Goal: Information Seeking & Learning: Learn about a topic

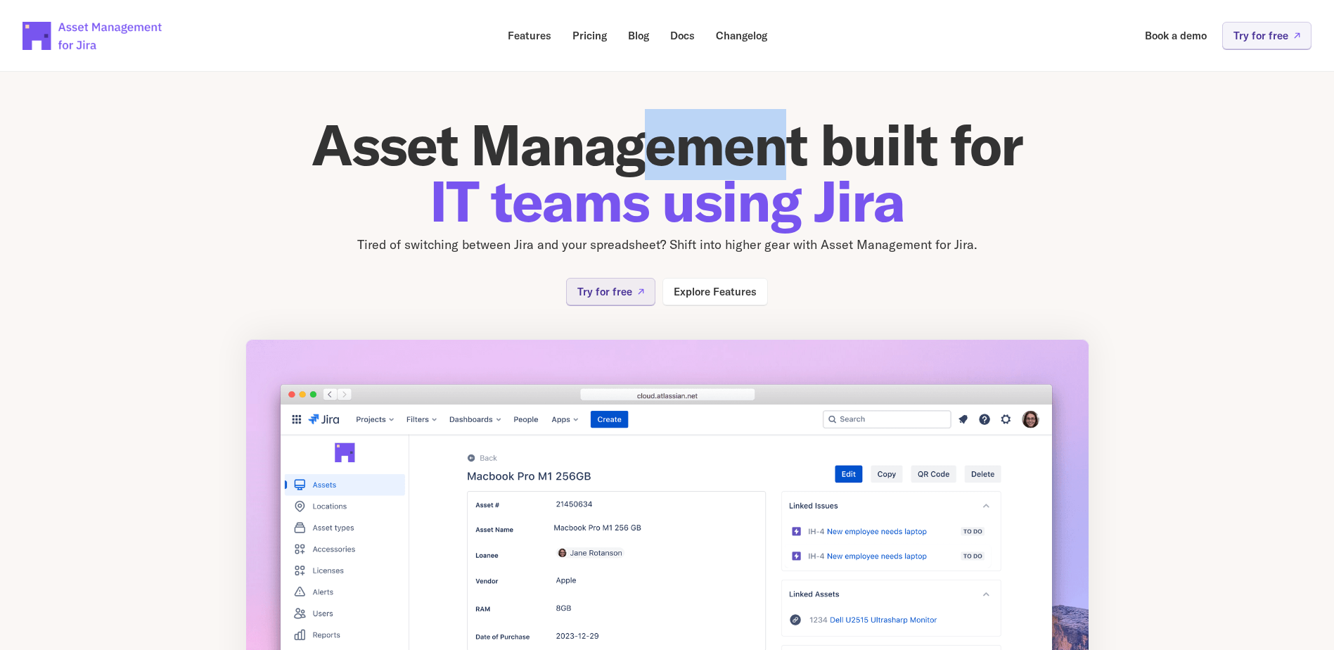
drag, startPoint x: 632, startPoint y: 136, endPoint x: 770, endPoint y: 155, distance: 139.1
click at [770, 155] on h1 "Asset Management built for IT teams using Jira" at bounding box center [667, 173] width 844 height 113
click at [586, 34] on p "Pricing" at bounding box center [589, 35] width 34 height 11
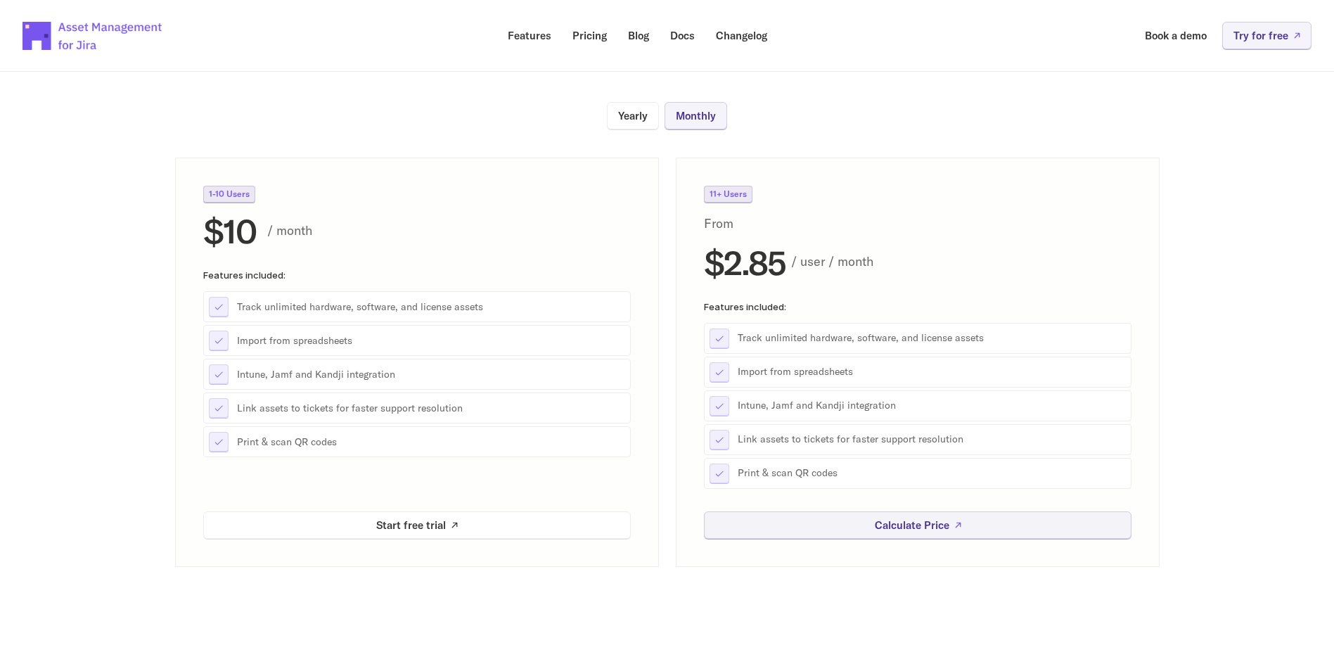
scroll to position [141, 0]
drag, startPoint x: 249, startPoint y: 230, endPoint x: 335, endPoint y: 231, distance: 85.8
click at [335, 231] on div "$10 / month" at bounding box center [417, 230] width 428 height 34
click at [60, 297] on section "Pricing Simple, transparent pricing. No setup fees or contracts. Free 30-day tr…" at bounding box center [667, 238] width 1334 height 658
click at [290, 305] on p "Track unlimited hardware, software, and license assets" at bounding box center [431, 306] width 388 height 14
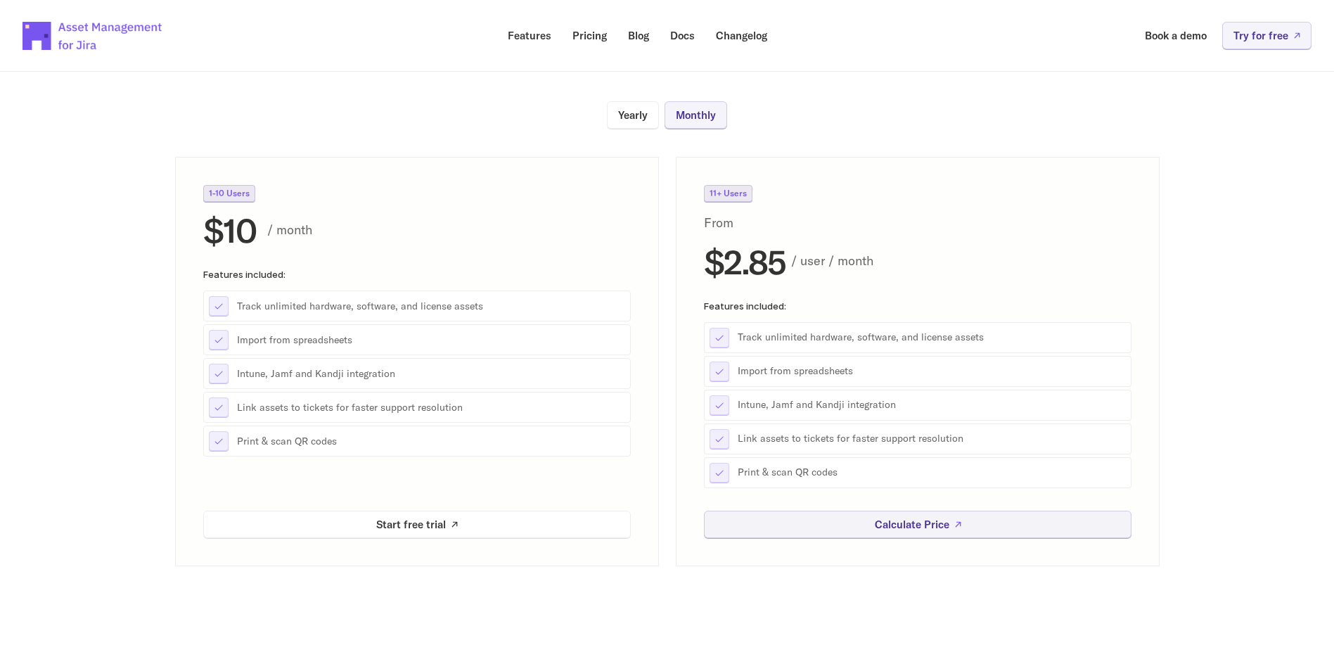
click at [269, 340] on p "Import from spreadsheets" at bounding box center [431, 340] width 388 height 14
click at [270, 374] on p "Intune, Jamf and Kandji integration" at bounding box center [431, 373] width 388 height 14
click at [274, 402] on p "Link assets to tickets for faster support resolution" at bounding box center [431, 407] width 388 height 14
click at [274, 442] on p "Print & scan QR codes" at bounding box center [431, 441] width 388 height 14
click at [629, 112] on p "Yearly" at bounding box center [633, 115] width 30 height 11
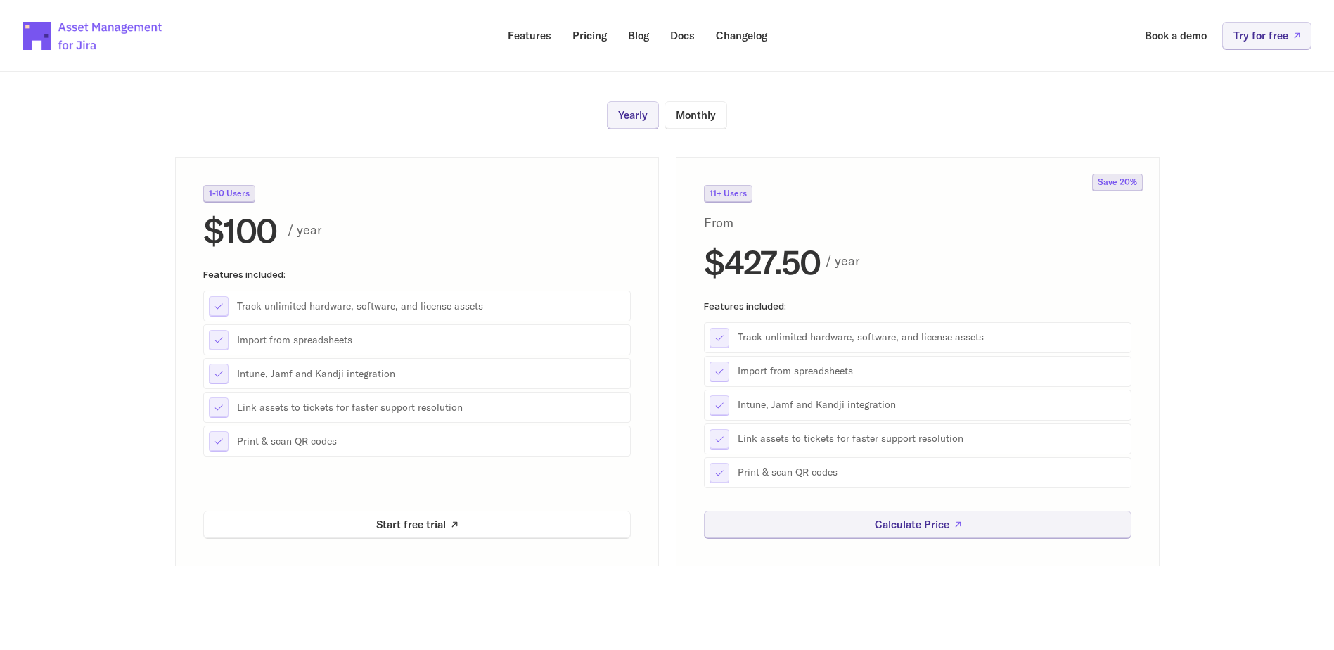
click at [234, 193] on p "1-10 Users" at bounding box center [229, 193] width 41 height 8
drag, startPoint x: 336, startPoint y: 231, endPoint x: 193, endPoint y: 230, distance: 142.8
click at [193, 230] on div "1-10 Users $100 / year Features included: Track unlimited hardware, software, a…" at bounding box center [417, 361] width 484 height 409
drag, startPoint x: 193, startPoint y: 230, endPoint x: 274, endPoint y: 306, distance: 111.0
click at [274, 306] on p "Track unlimited hardware, software, and license assets" at bounding box center [431, 306] width 388 height 14
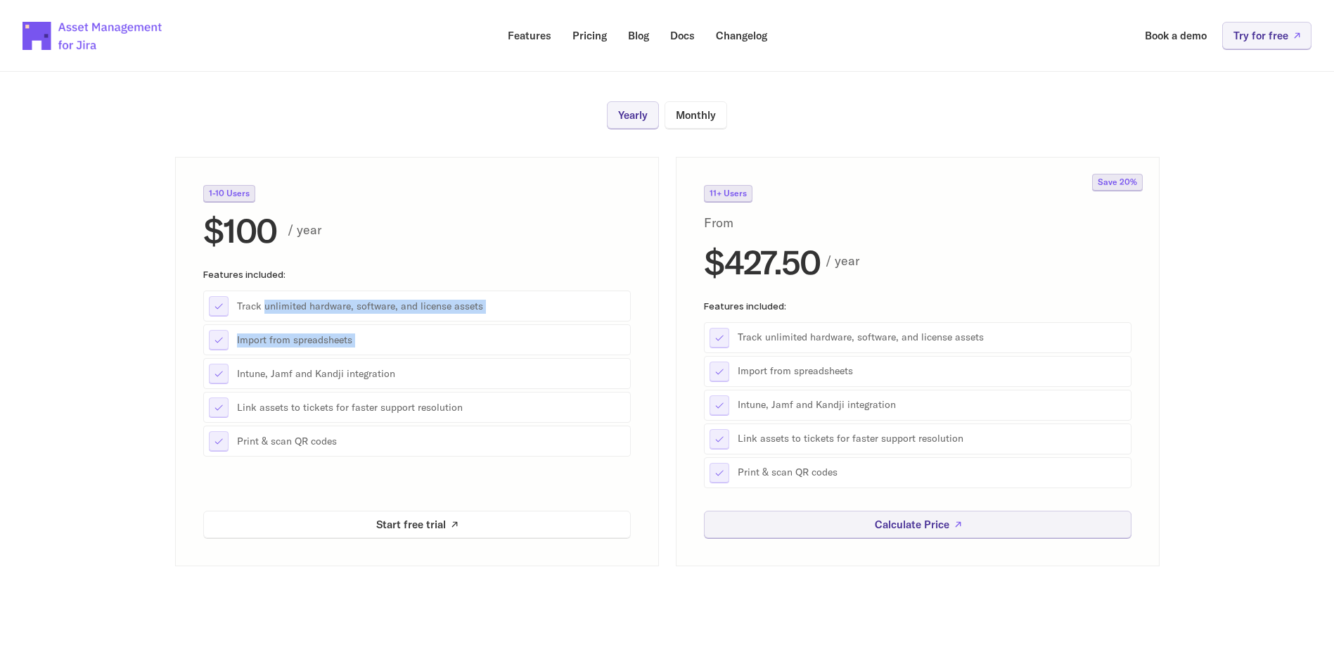
drag, startPoint x: 274, startPoint y: 306, endPoint x: 374, endPoint y: 339, distance: 105.2
click at [374, 339] on div "Track unlimited hardware, software, and license assets Import from spreadsheets…" at bounding box center [417, 373] width 428 height 166
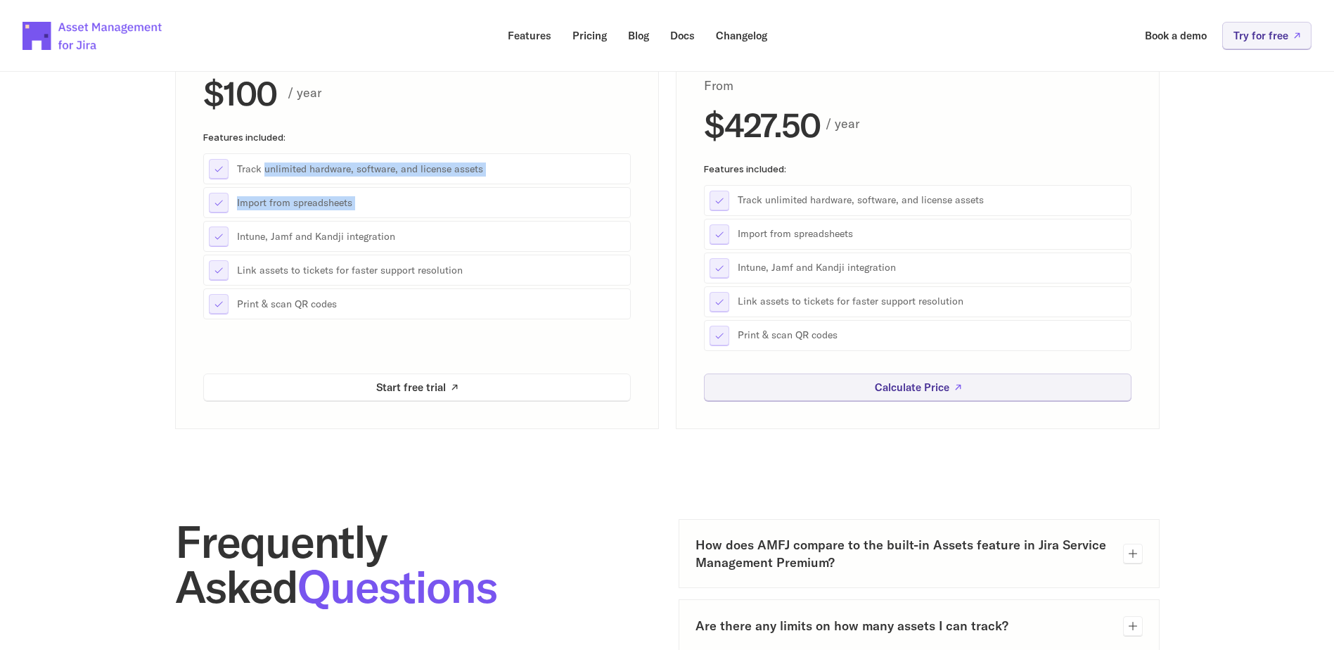
scroll to position [70, 0]
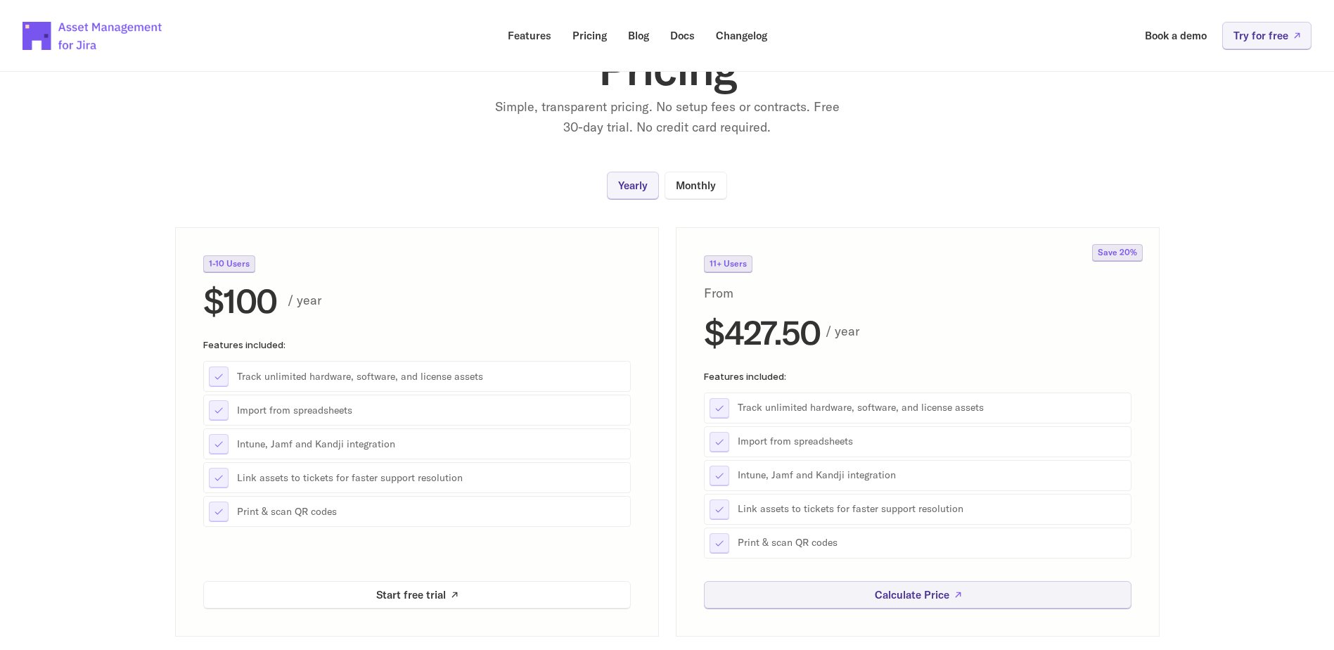
click at [793, 333] on h2 "$427.50" at bounding box center [762, 331] width 116 height 34
drag, startPoint x: 219, startPoint y: 290, endPoint x: 384, endPoint y: 276, distance: 165.2
click at [384, 276] on div "1-10 Users $100 / year" at bounding box center [417, 286] width 428 height 62
drag, startPoint x: 384, startPoint y: 276, endPoint x: 364, endPoint y: 433, distance: 158.9
click at [364, 433] on div "Intune, Jamf and Kandji integration" at bounding box center [417, 443] width 428 height 31
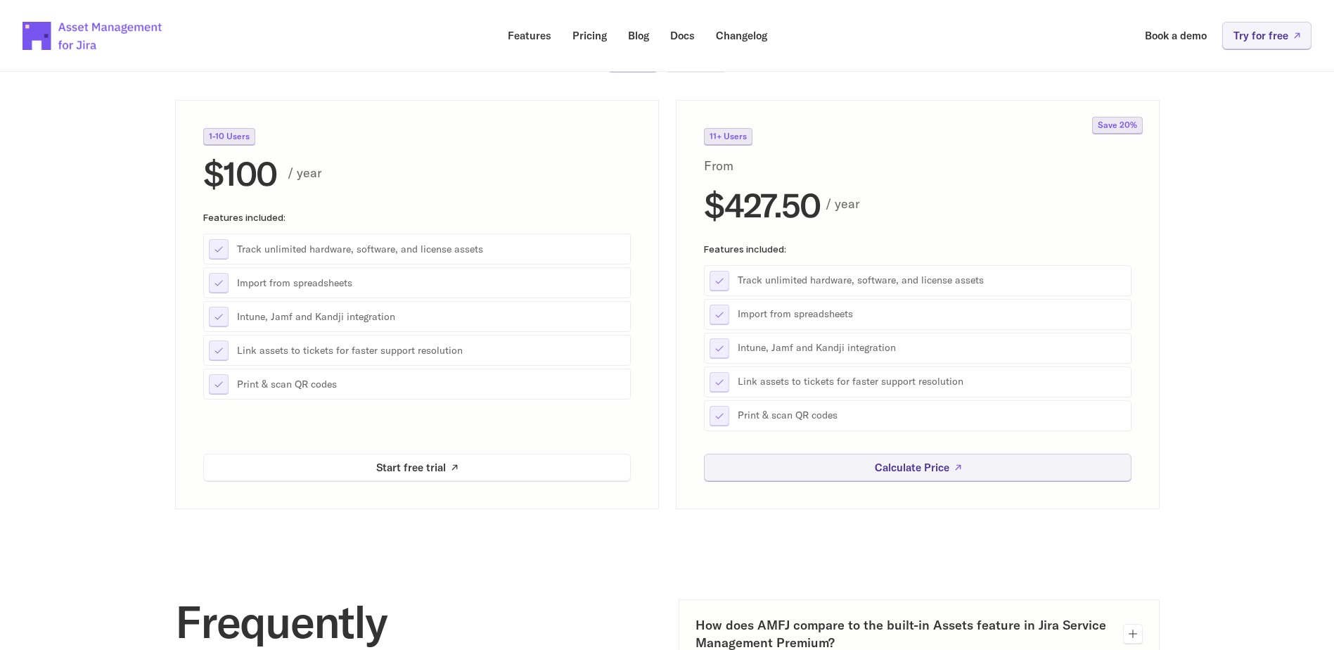
scroll to position [211, 0]
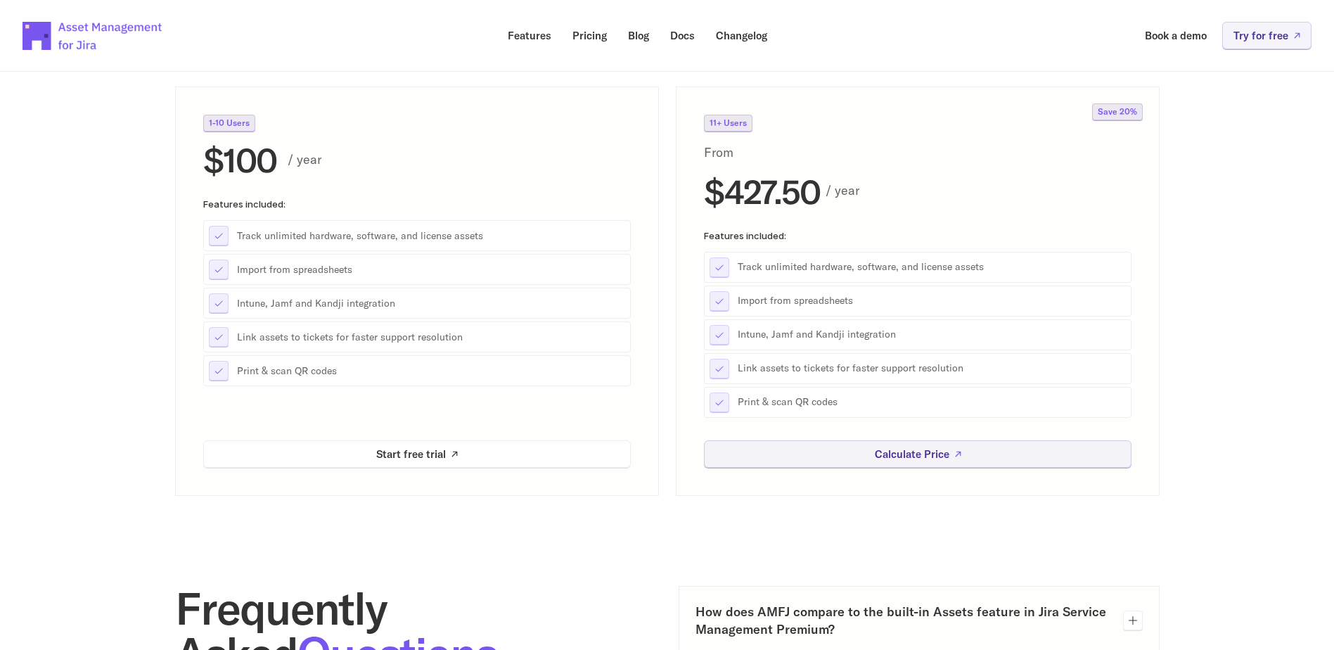
click at [295, 303] on p "Intune, Jamf and Kandji integration" at bounding box center [431, 303] width 388 height 14
drag, startPoint x: 259, startPoint y: 343, endPoint x: 422, endPoint y: 346, distance: 163.2
click at [422, 346] on div "Link assets to tickets for faster support resolution" at bounding box center [417, 336] width 428 height 31
drag, startPoint x: 422, startPoint y: 346, endPoint x: 299, endPoint y: 370, distance: 125.4
click at [299, 370] on p "Print & scan QR codes" at bounding box center [431, 371] width 388 height 14
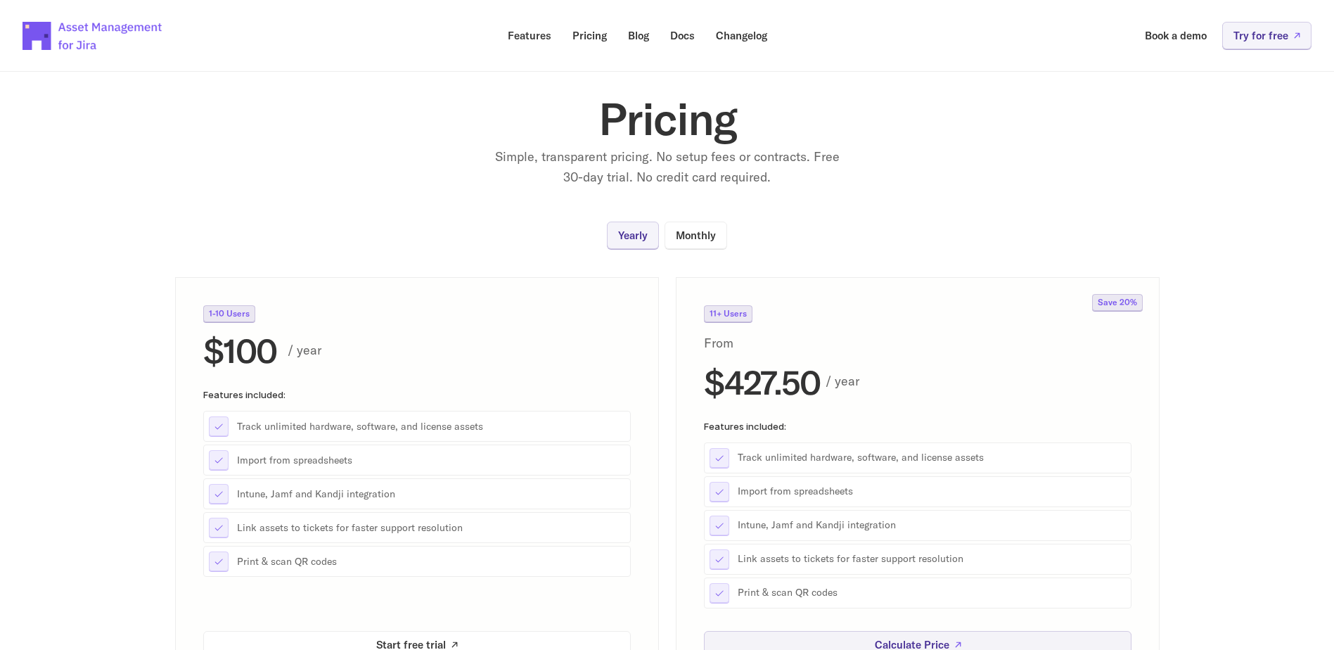
scroll to position [0, 0]
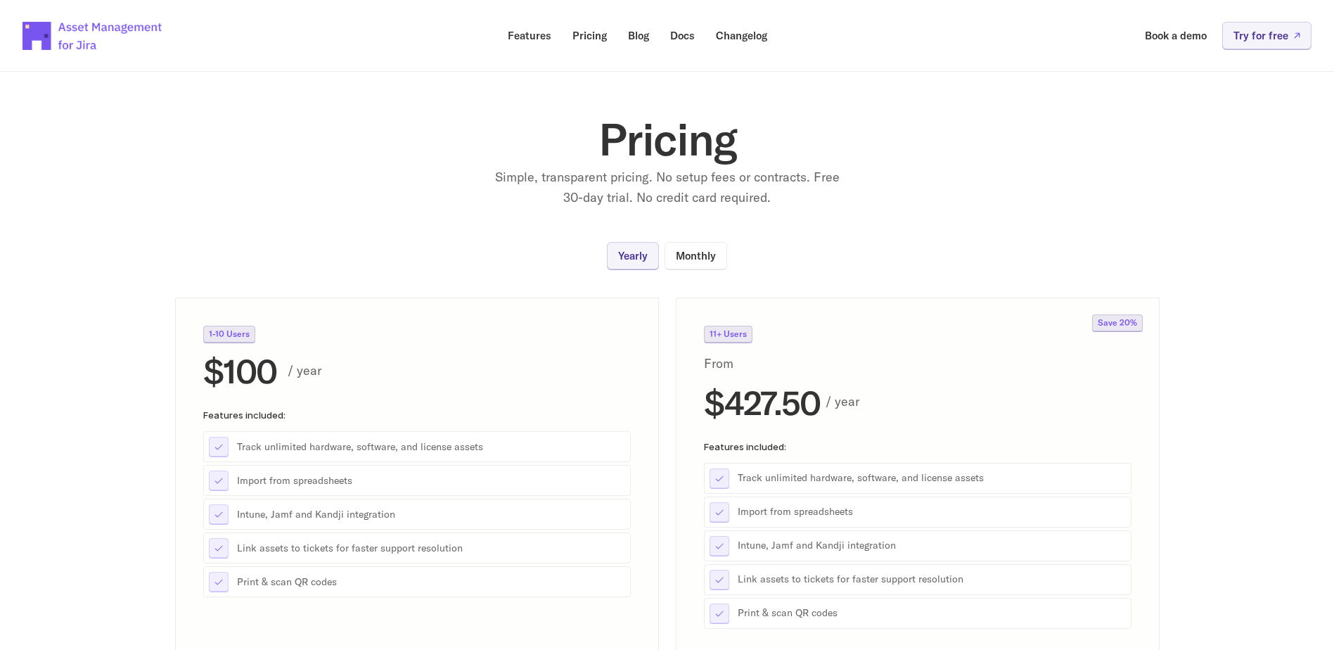
click at [886, 191] on div "Pricing Simple, transparent pricing. No setup fees or contracts. Free 30-day tr…" at bounding box center [667, 162] width 563 height 91
